Goal: Information Seeking & Learning: Learn about a topic

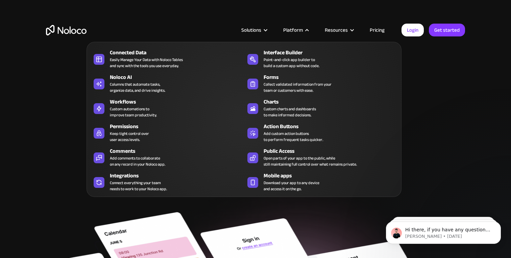
click at [455, 103] on h2 "Flexible Business Apps for Modern Teams" at bounding box center [255, 97] width 419 height 54
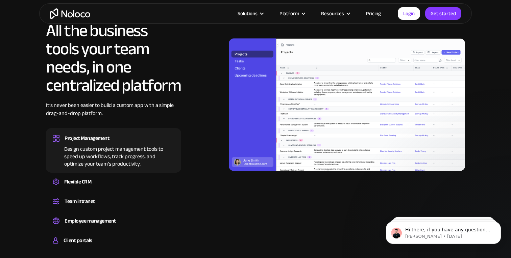
scroll to position [617, 0]
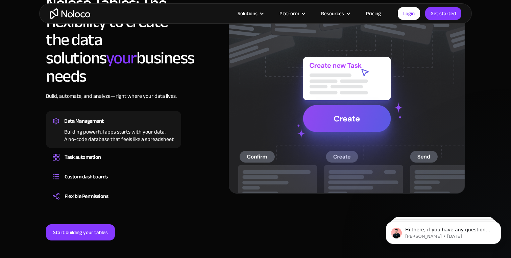
scroll to position [536, 0]
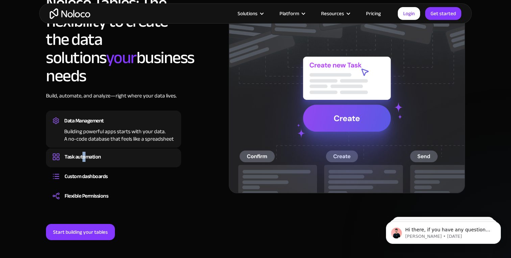
click at [84, 152] on div "Task automation" at bounding box center [83, 157] width 36 height 10
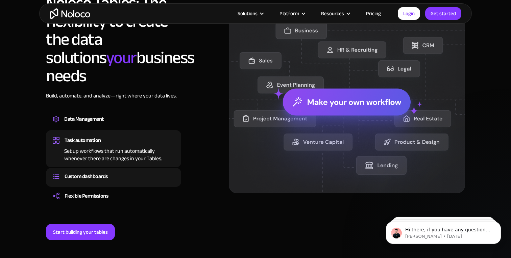
click at [88, 172] on div "Custom dashboards" at bounding box center [86, 177] width 43 height 10
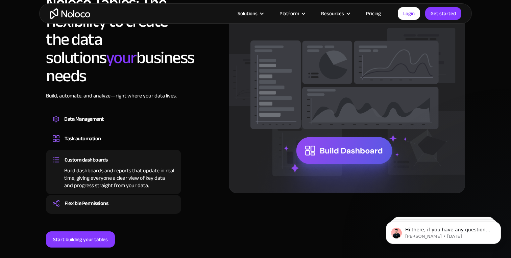
click at [73, 199] on div "Flexible Permissions" at bounding box center [87, 204] width 44 height 10
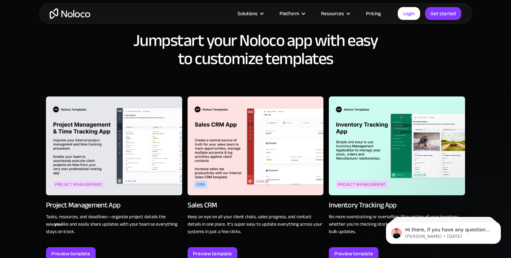
scroll to position [820, 0]
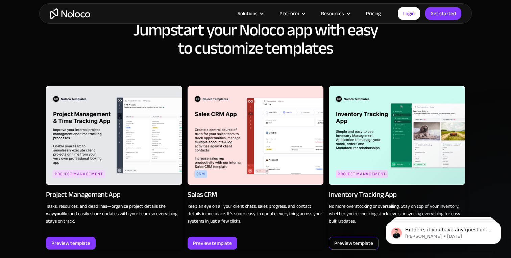
click at [343, 239] on div "Preview template" at bounding box center [353, 243] width 39 height 9
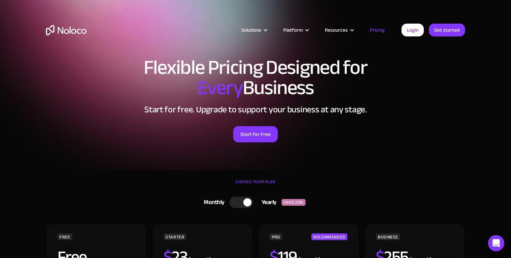
click at [458, 143] on div "Flexible Pricing Designed for Every Business Start for free. Upgrade to support…" at bounding box center [255, 107] width 432 height 112
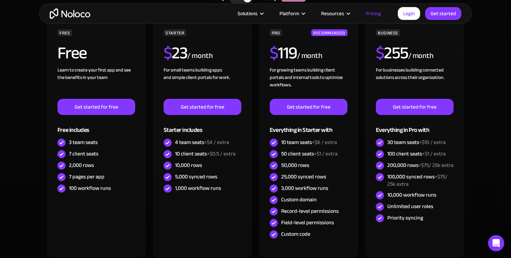
scroll to position [197, 0]
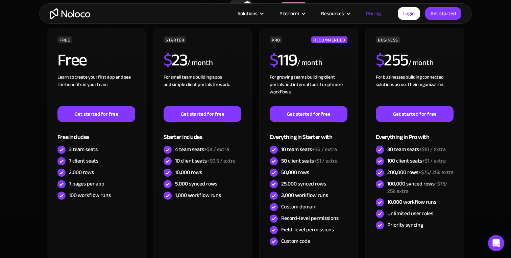
click at [30, 194] on section "CHOOSE YOUR PLAN Monthly Yearly SAVE 20% Monthly Yearly SAVE 20% FREE Free Lear…" at bounding box center [255, 147] width 511 height 348
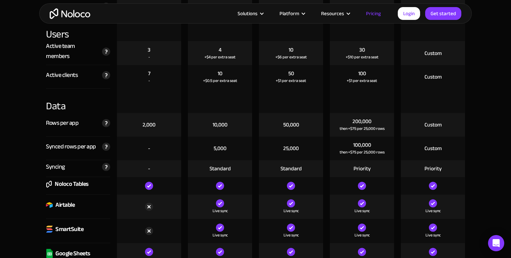
scroll to position [876, 0]
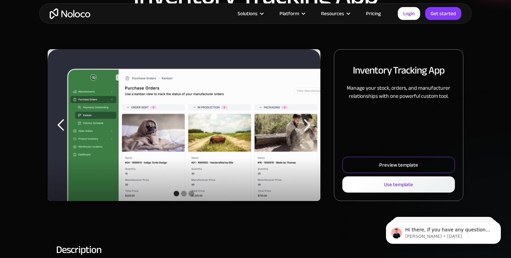
click at [391, 163] on div "Preview template" at bounding box center [398, 165] width 39 height 9
